Goal: Book appointment/travel/reservation

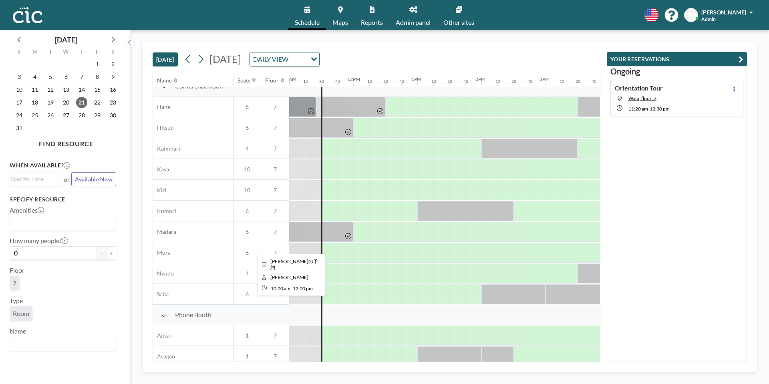
scroll to position [0, 705]
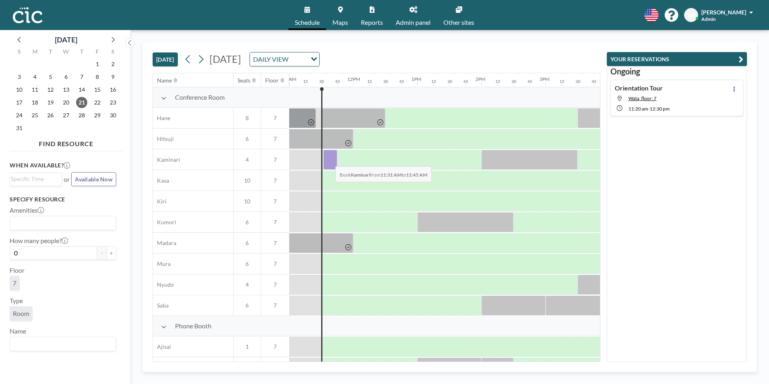
click at [329, 160] on div at bounding box center [330, 160] width 14 height 20
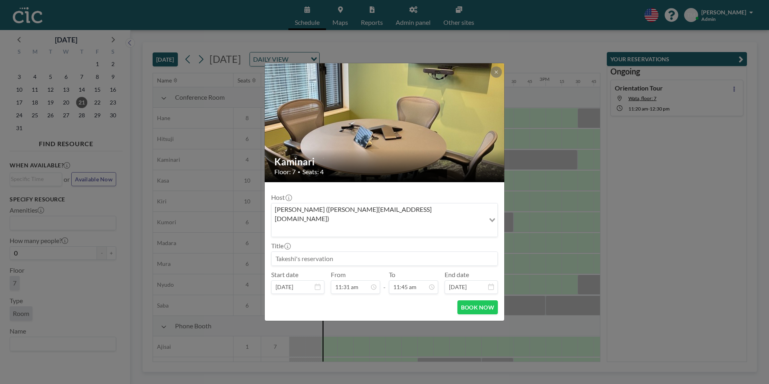
click at [381, 290] on form "Host [PERSON_NAME] ([PERSON_NAME][EMAIL_ADDRESS][DOMAIN_NAME]) Loading... Title…" at bounding box center [385, 251] width 240 height 139
click at [372, 204] on div "12:00 pm" at bounding box center [393, 211] width 90 height 14
type input "12:00 pm"
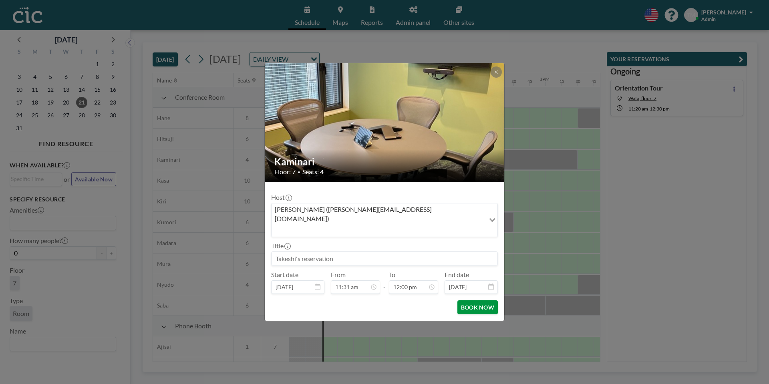
click at [471, 300] on button "BOOK NOW" at bounding box center [477, 307] width 40 height 14
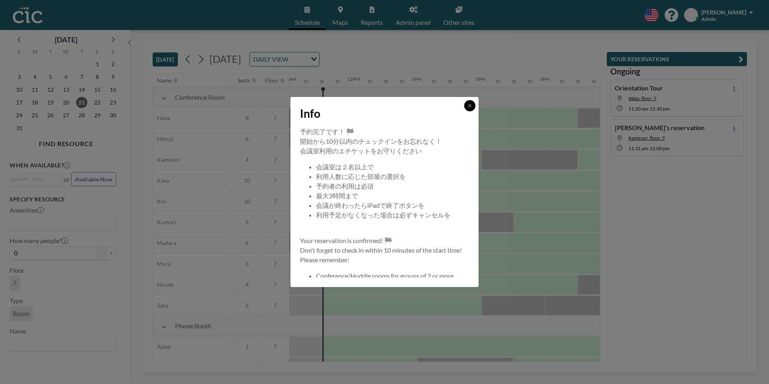
click at [469, 105] on icon at bounding box center [469, 105] width 5 height 5
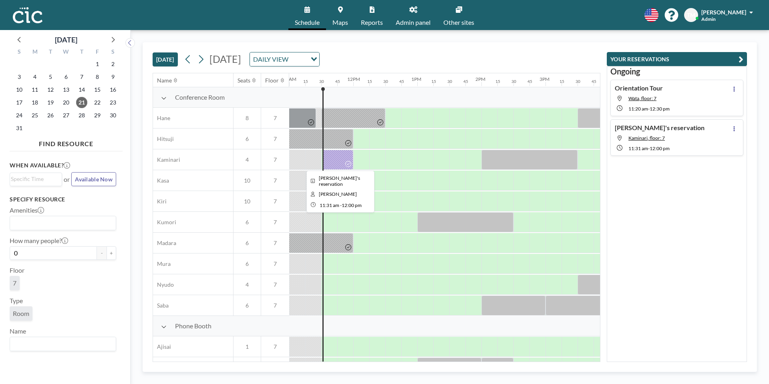
click at [340, 165] on div at bounding box center [337, 160] width 31 height 20
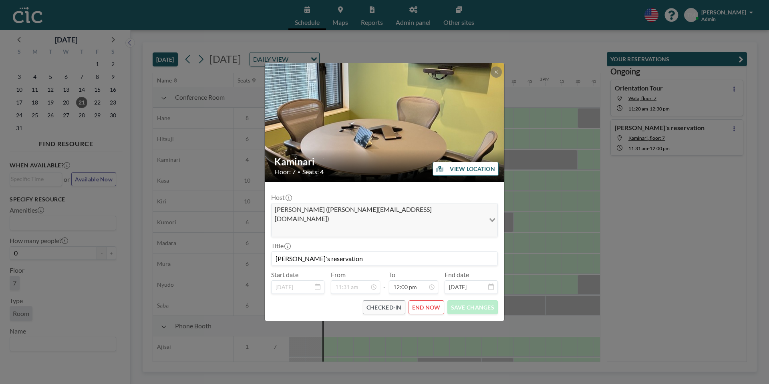
click at [425, 300] on button "END NOW" at bounding box center [427, 307] width 36 height 14
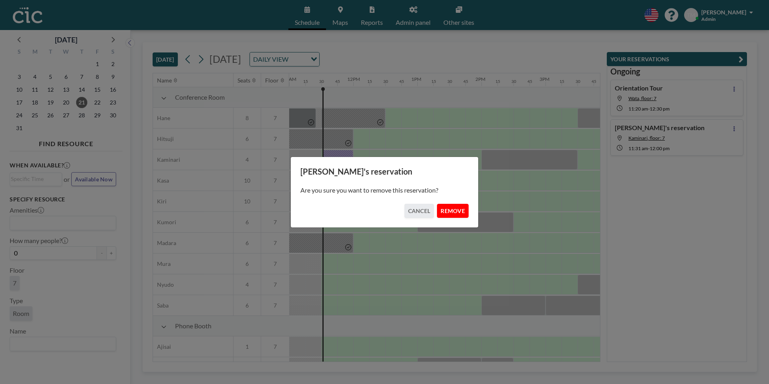
click at [451, 212] on button "REMOVE" at bounding box center [453, 211] width 32 height 14
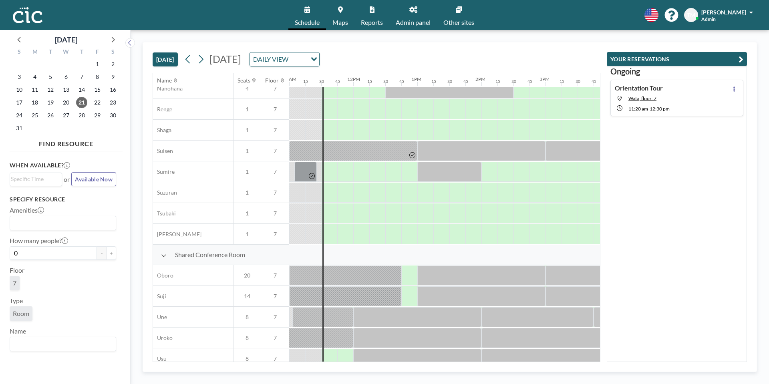
scroll to position [474, 705]
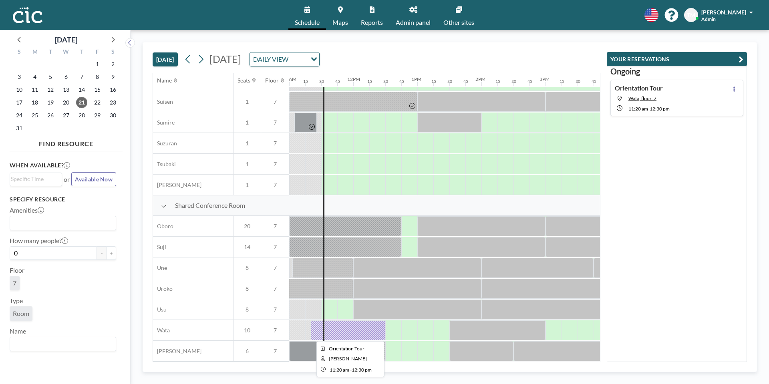
click at [360, 331] on div at bounding box center [347, 330] width 75 height 20
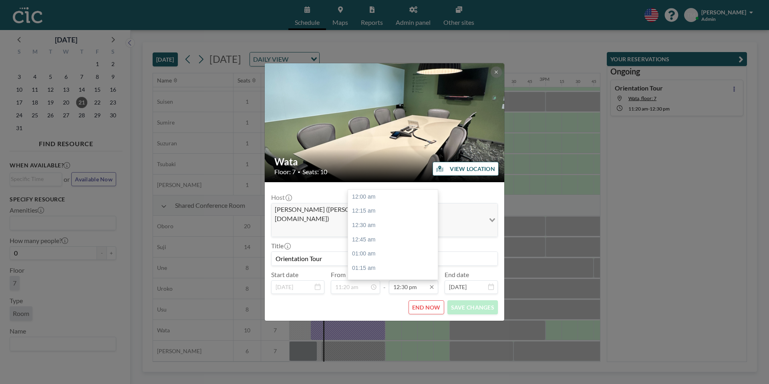
scroll to position [713, 0]
click at [371, 206] on div "12:45 pm" at bounding box center [393, 211] width 90 height 14
type input "12:45 pm"
click at [471, 300] on button "SAVE CHANGES" at bounding box center [472, 307] width 50 height 14
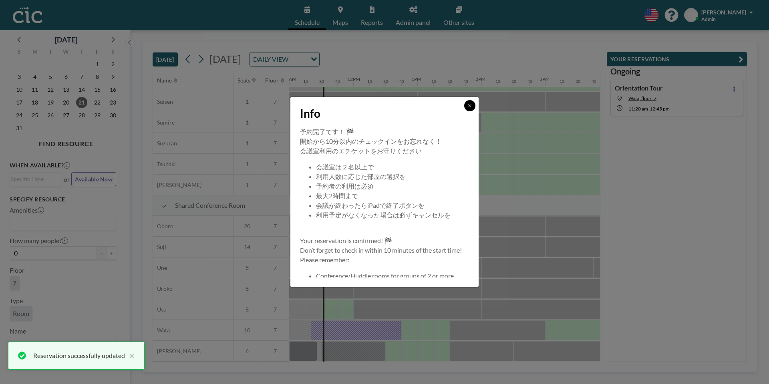
click at [473, 105] on button at bounding box center [469, 105] width 11 height 11
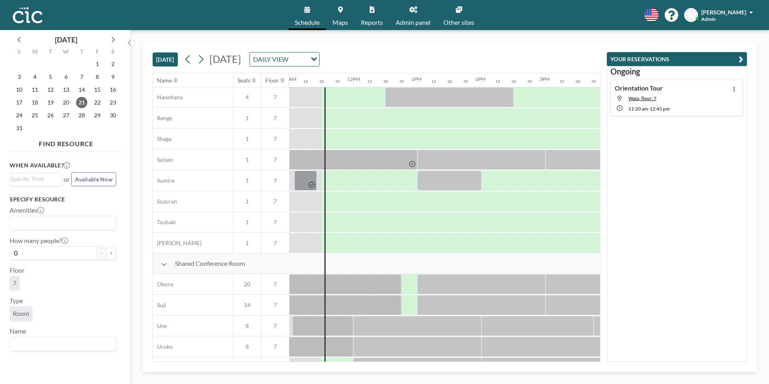
scroll to position [474, 705]
